Goal: Task Accomplishment & Management: Use online tool/utility

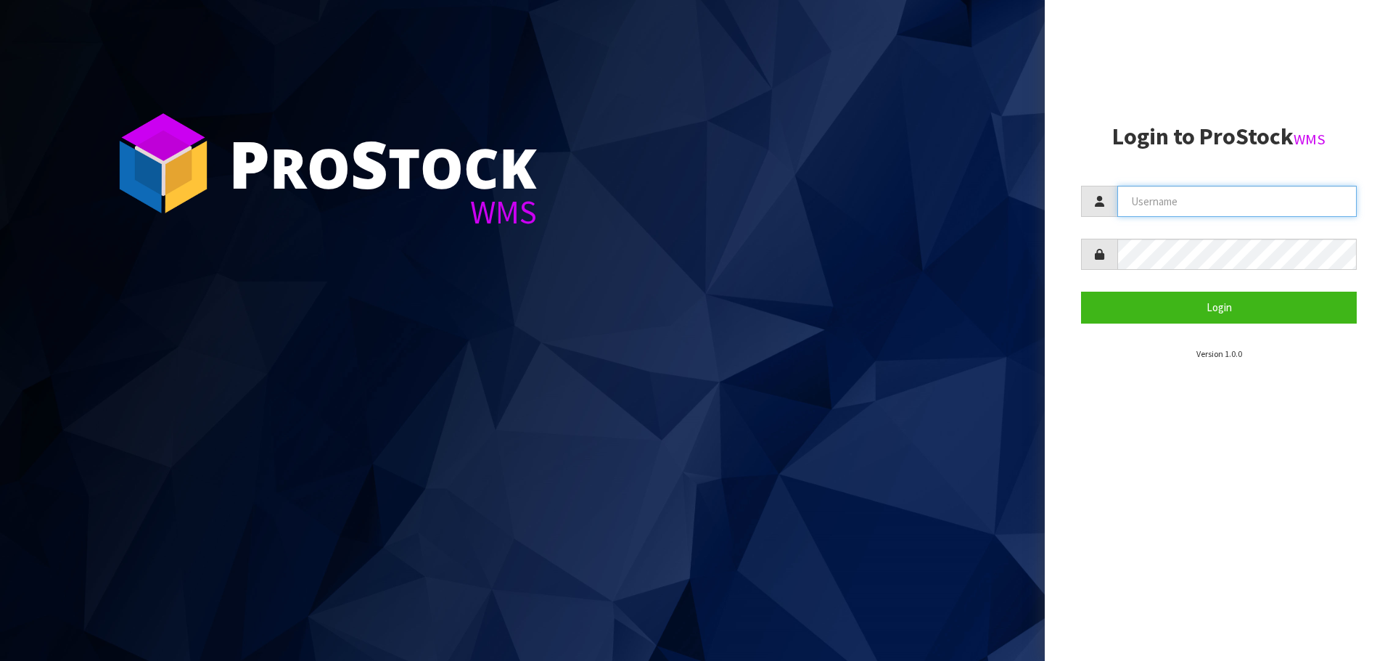
click at [1149, 192] on input "text" at bounding box center [1236, 201] width 239 height 31
type input "PACIFICBIOLOGICS"
click at [1081, 292] on button "Login" at bounding box center [1219, 307] width 276 height 31
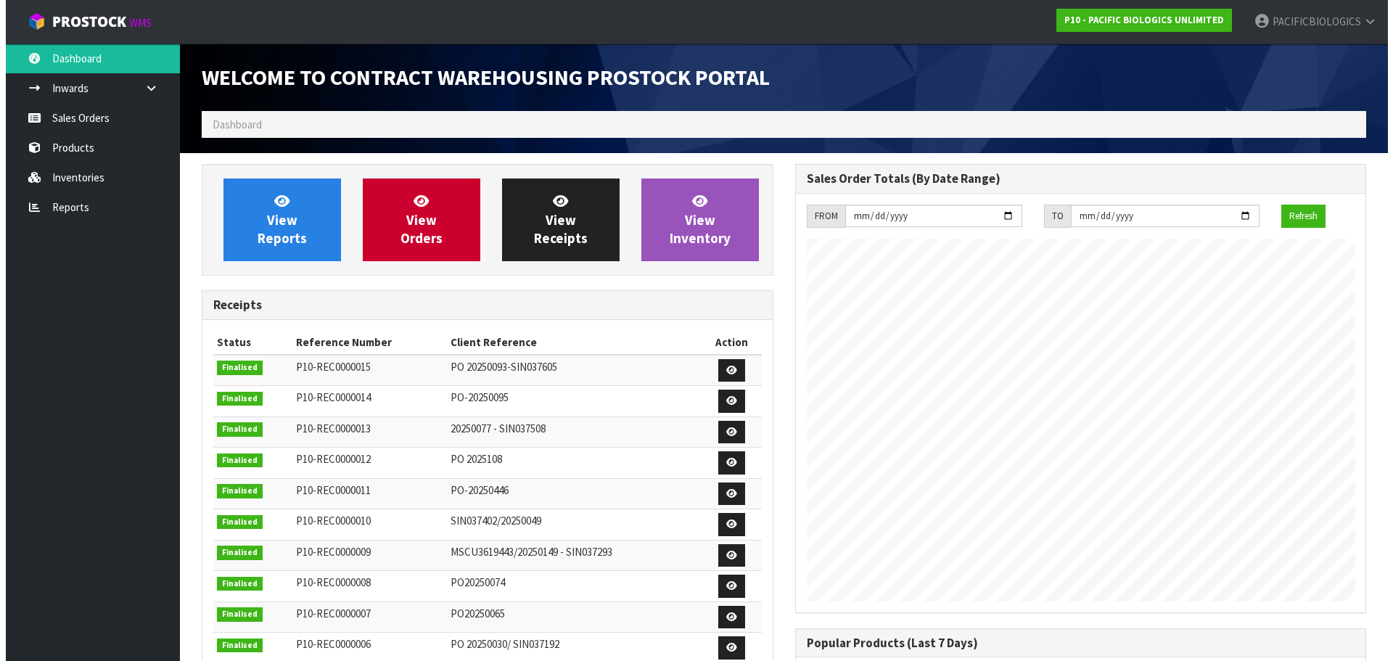
scroll to position [711, 593]
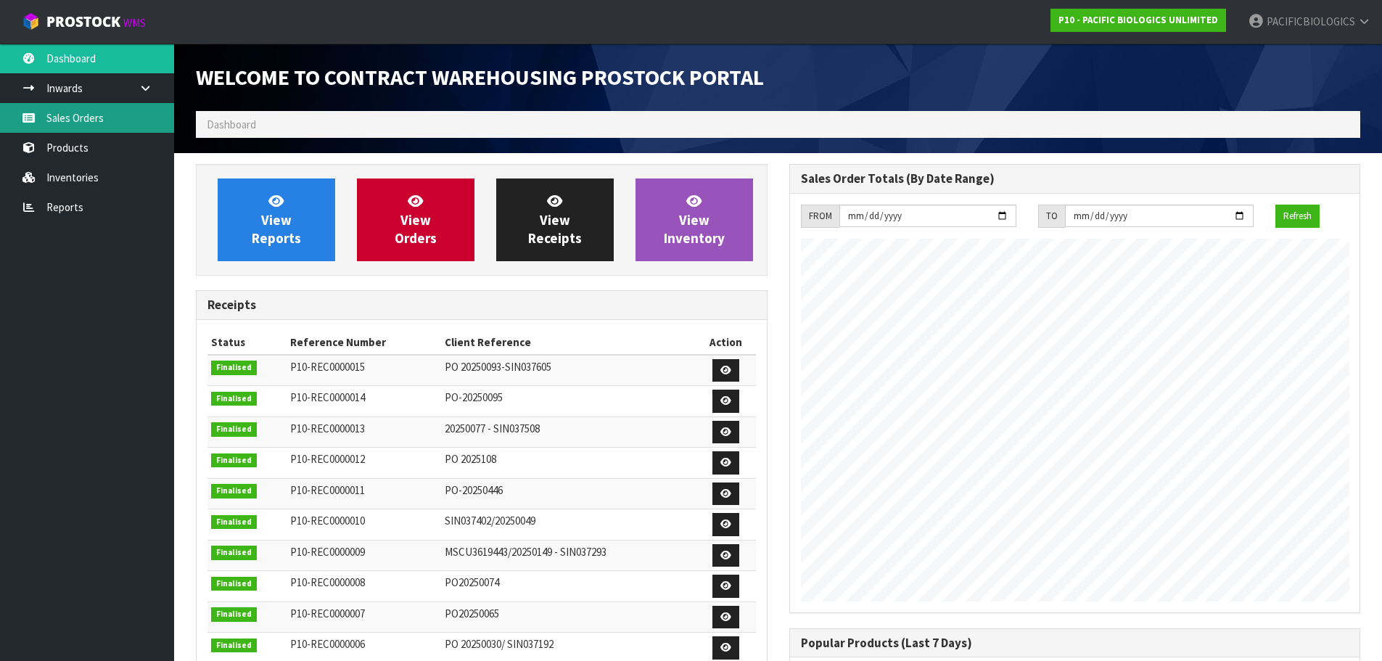
click at [123, 123] on link "Sales Orders" at bounding box center [87, 118] width 174 height 30
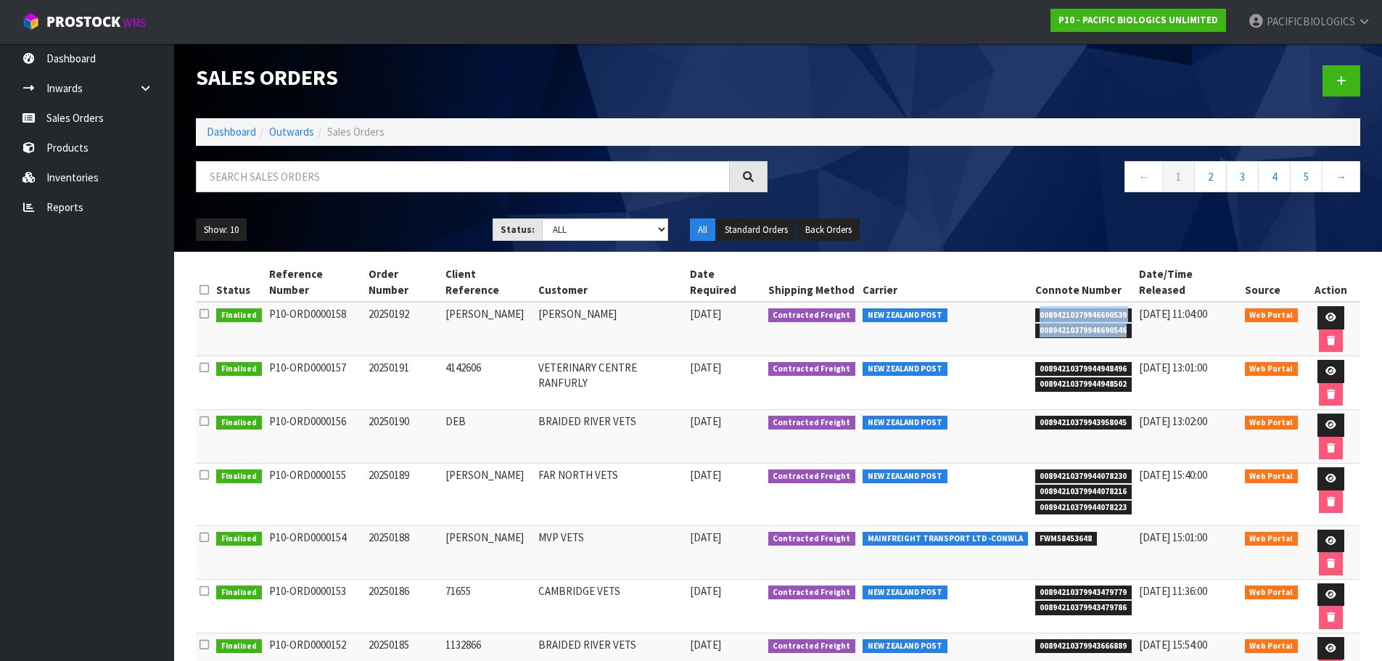
drag, startPoint x: 1122, startPoint y: 315, endPoint x: 1028, endPoint y: 304, distance: 94.9
click at [1032, 304] on td "00894210379946690539 00894210379946690546" at bounding box center [1084, 329] width 104 height 54
copy ul "00894210379946690539 00894210379946690546"
click at [56, 203] on link "Reports" at bounding box center [87, 207] width 174 height 30
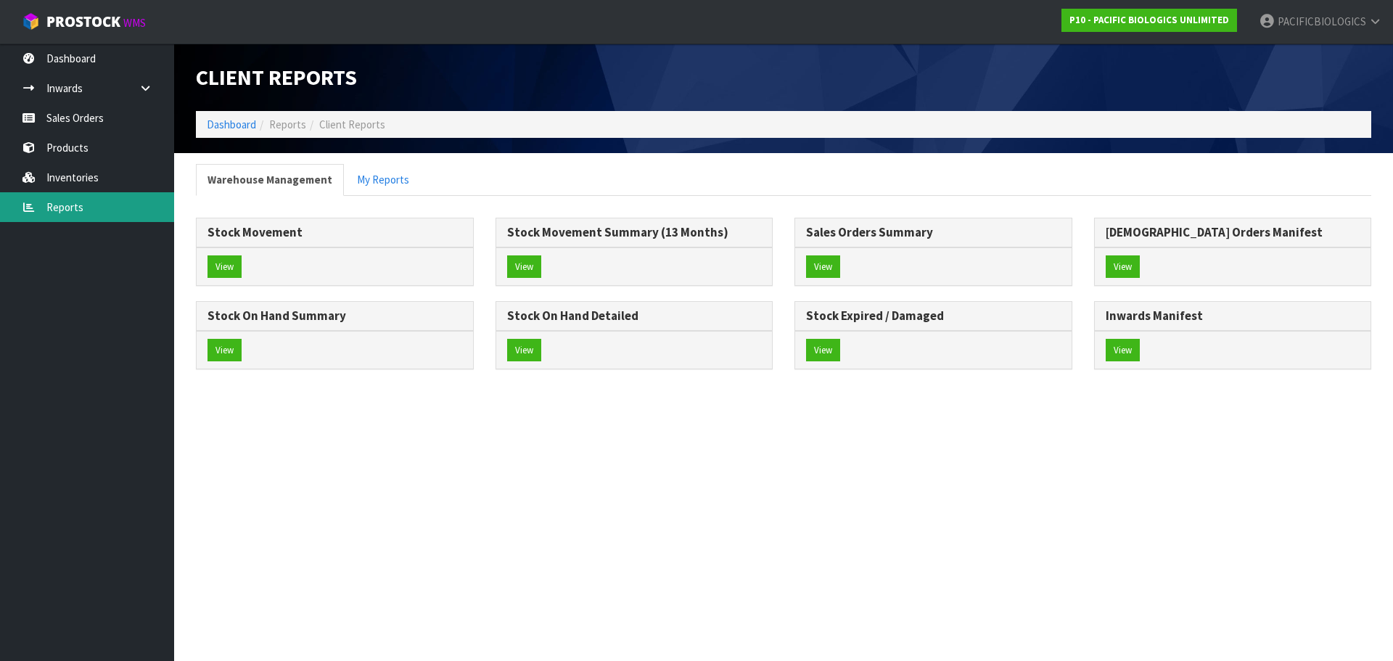
click at [51, 207] on link "Reports" at bounding box center [87, 207] width 174 height 30
click at [229, 349] on button "View" at bounding box center [224, 350] width 34 height 23
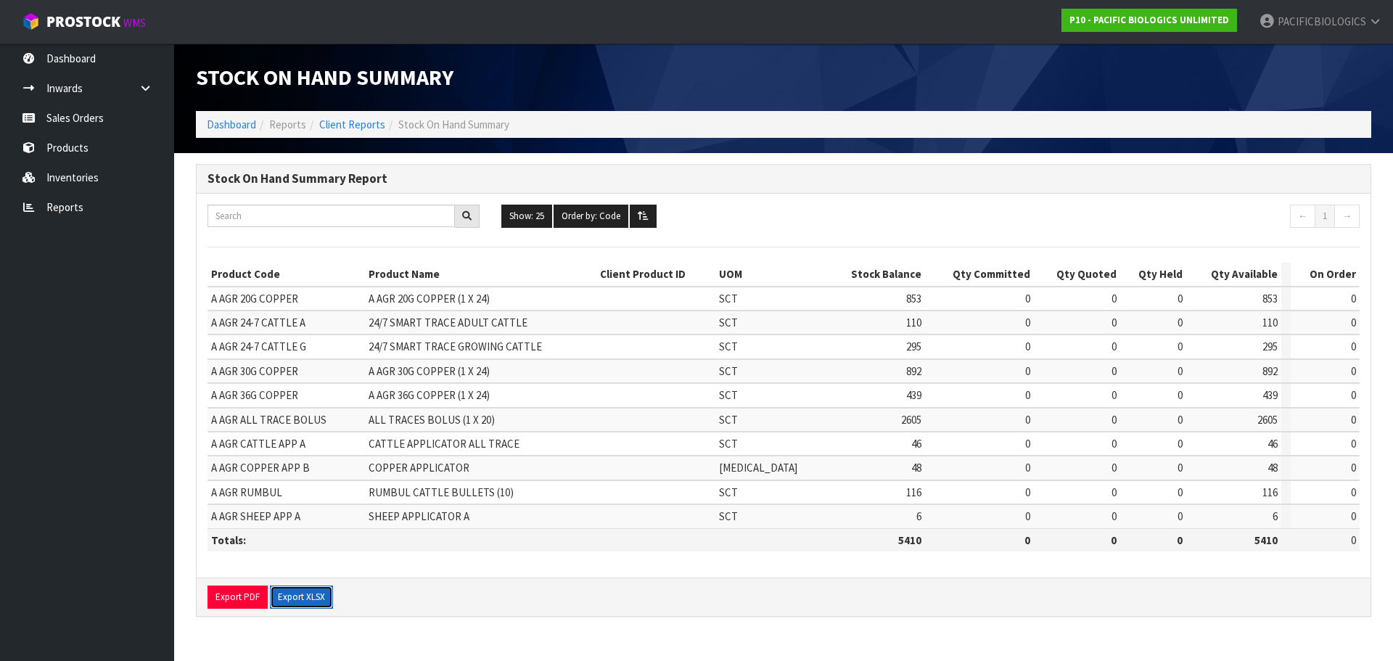
click at [296, 598] on button "Export XLSX" at bounding box center [301, 596] width 63 height 23
